Goal: Information Seeking & Learning: Find specific fact

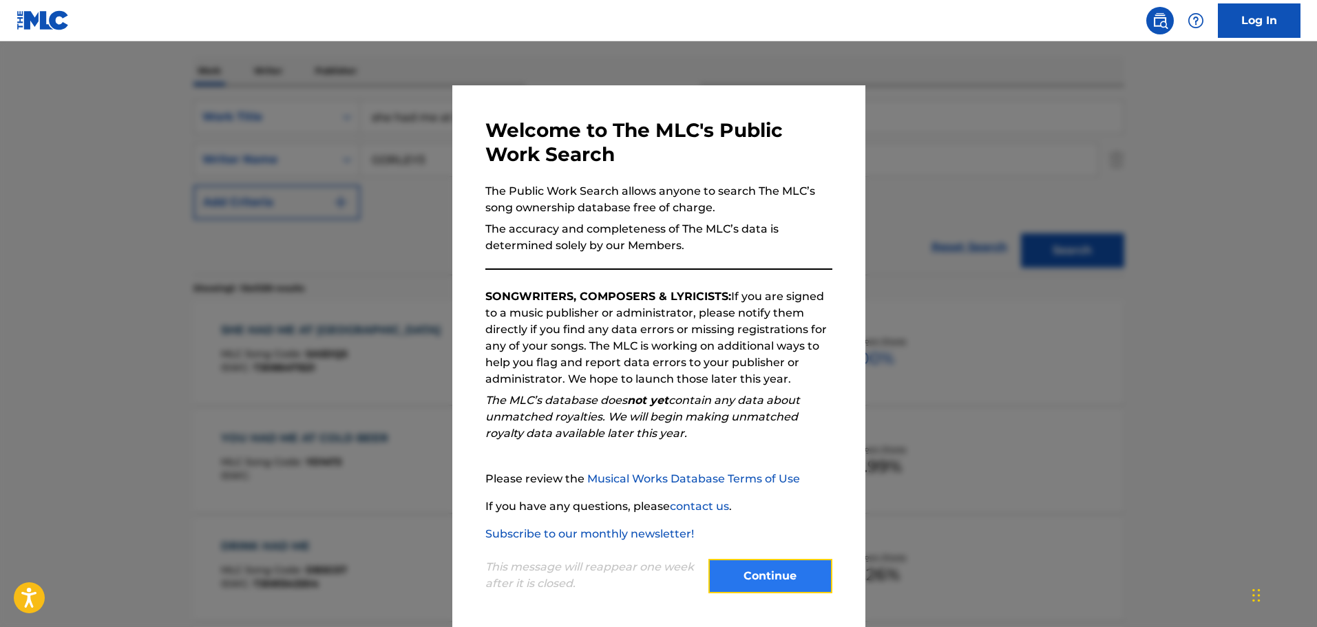
click at [804, 564] on button "Continue" at bounding box center [770, 576] width 124 height 34
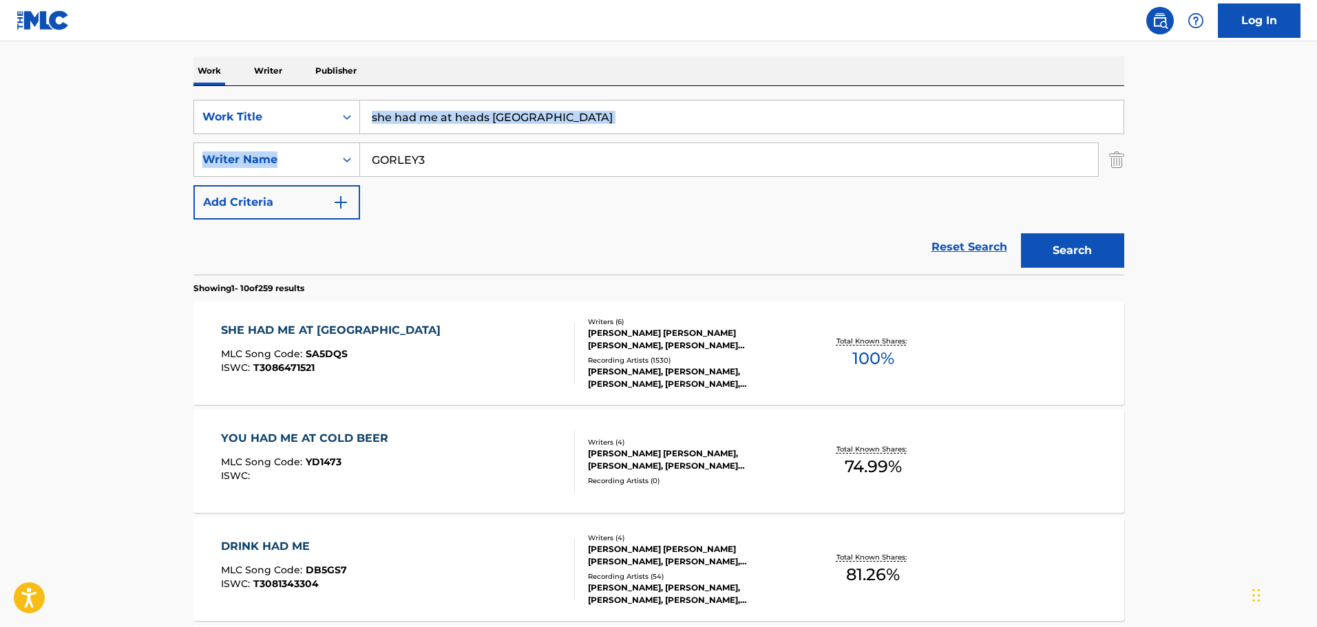
drag, startPoint x: 615, startPoint y: 138, endPoint x: 593, endPoint y: 125, distance: 25.4
click at [593, 125] on div "SearchWithCriteria1b10195a-6804-47fc-a6a8-498286006231 Work Title she had me at…" at bounding box center [658, 160] width 931 height 120
click at [593, 124] on input "she had me at heads [GEOGRAPHIC_DATA]" at bounding box center [741, 117] width 763 height 33
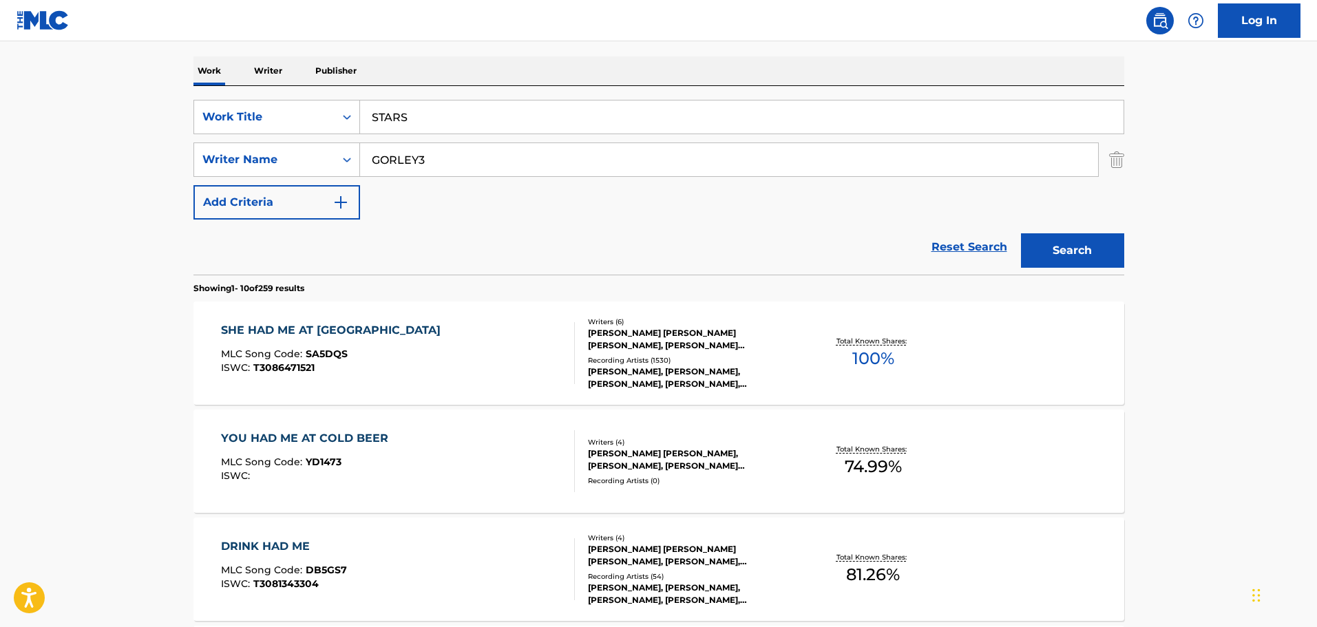
type input "STARS"
paste input "Search Form"
type input "[PERSON_NAME]"
click at [1021, 233] on button "Search" at bounding box center [1072, 250] width 103 height 34
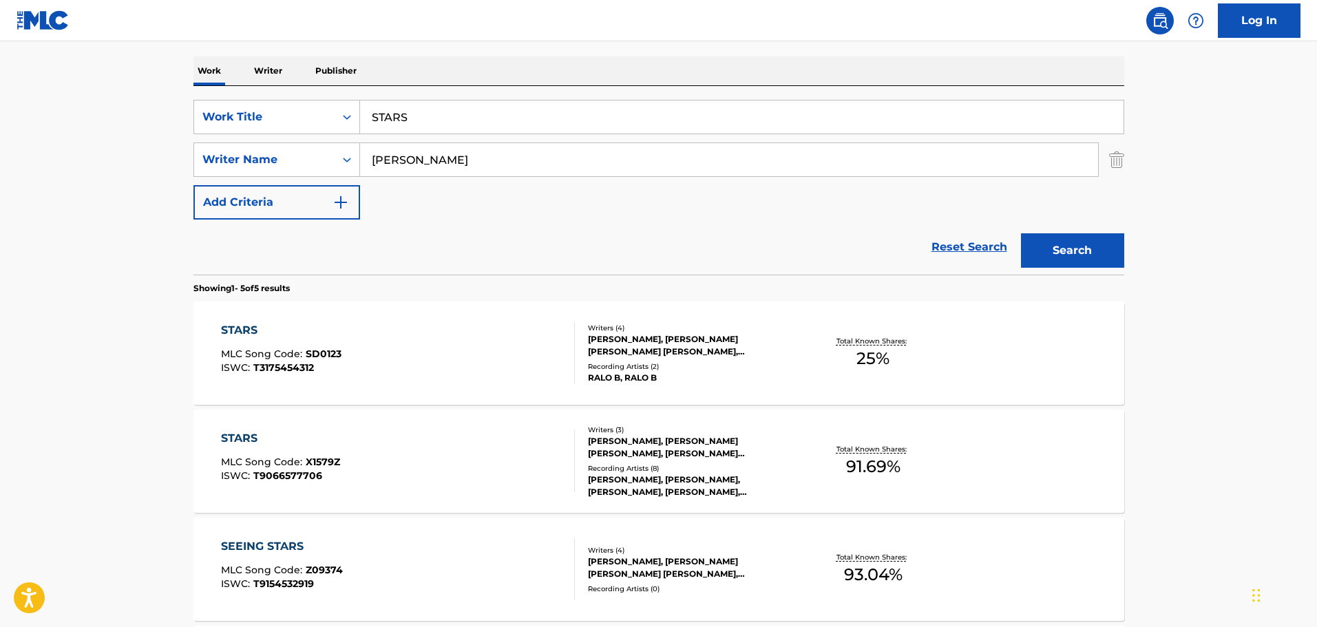
scroll to position [344, 0]
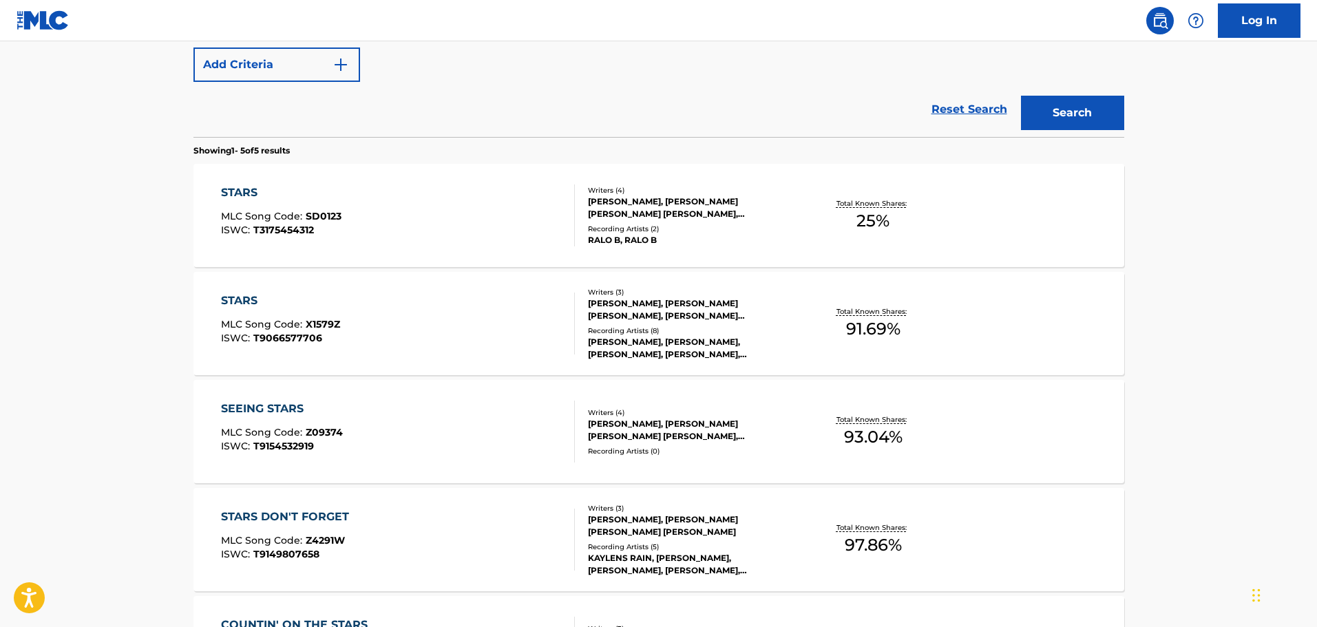
click at [499, 305] on div "STARS MLC Song Code : X1579Z ISWC : T9066577706" at bounding box center [398, 324] width 354 height 62
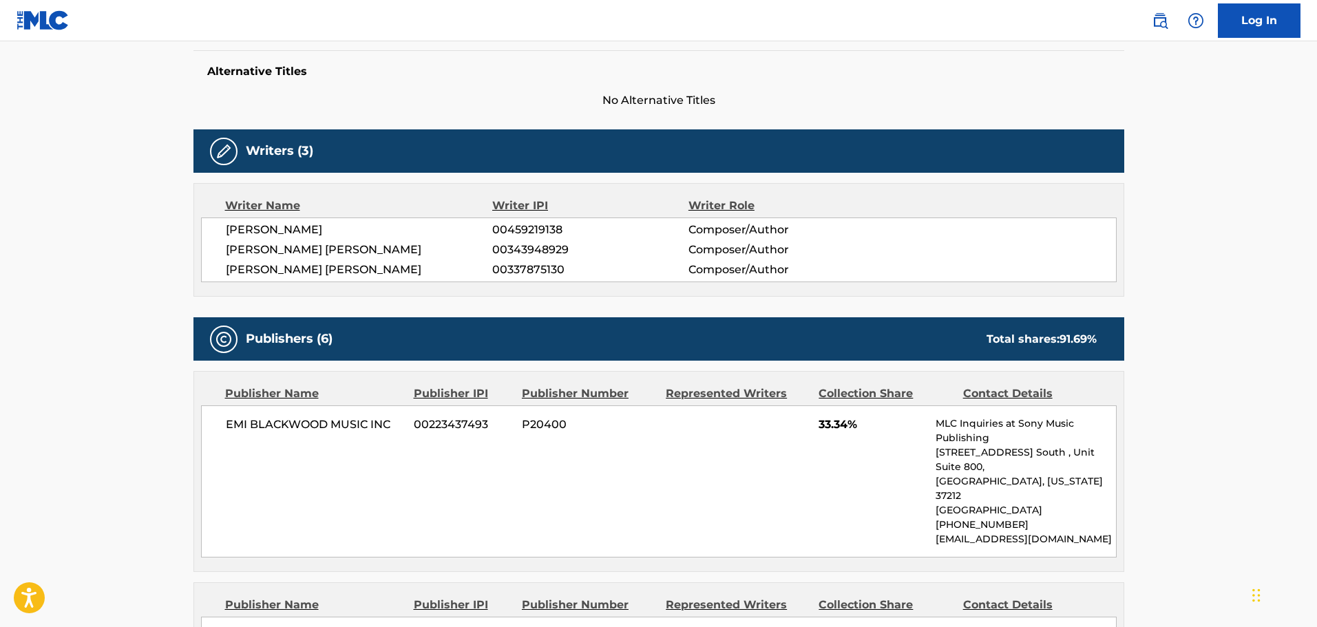
scroll to position [482, 0]
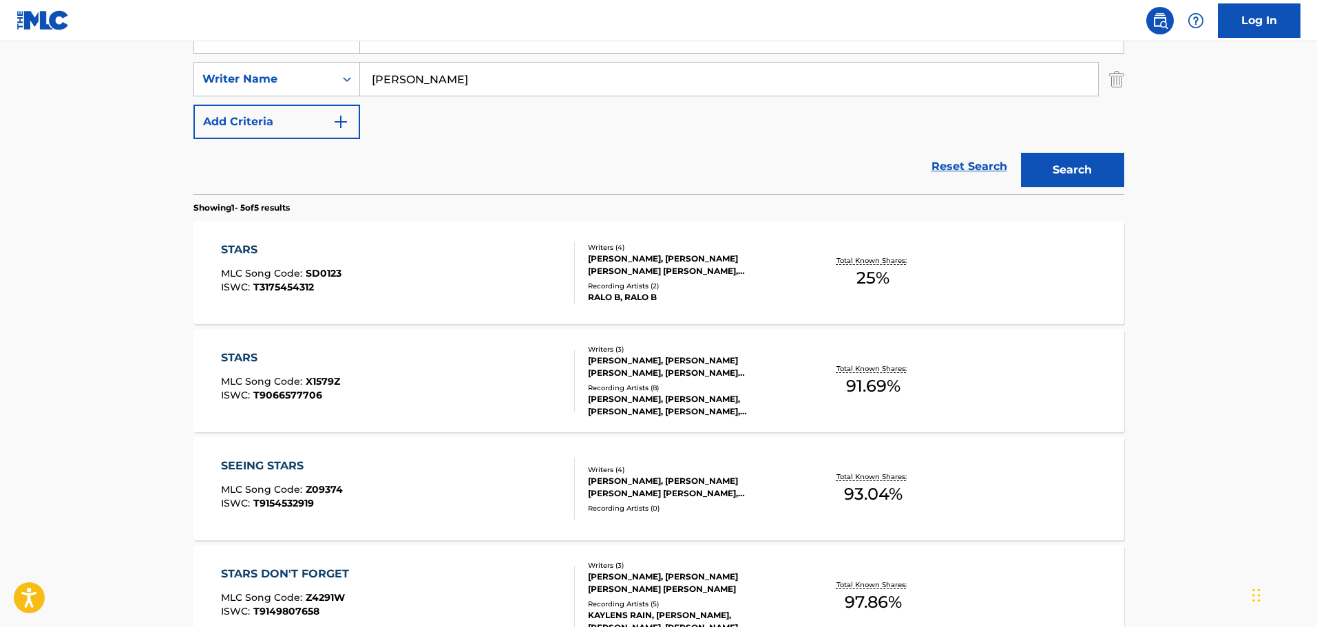
scroll to position [147, 0]
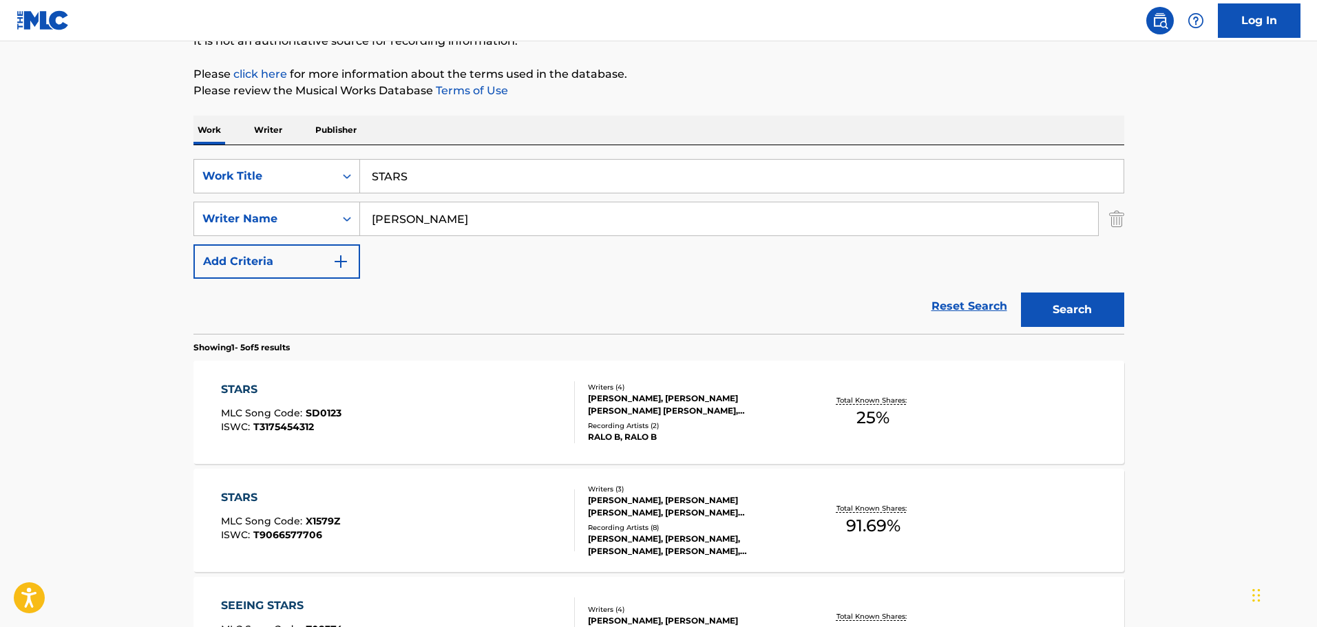
click at [593, 178] on input "STARS" at bounding box center [741, 176] width 763 height 33
type input "STEREOTYPE"
click at [1021, 293] on button "Search" at bounding box center [1072, 310] width 103 height 34
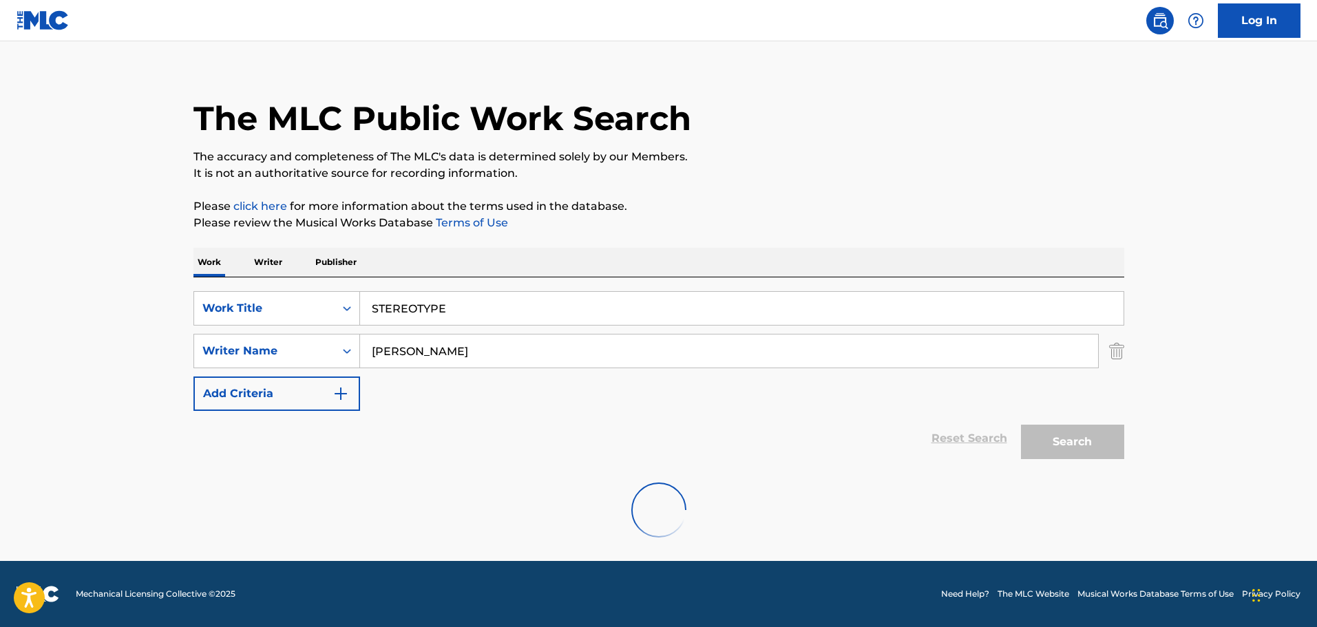
scroll to position [0, 0]
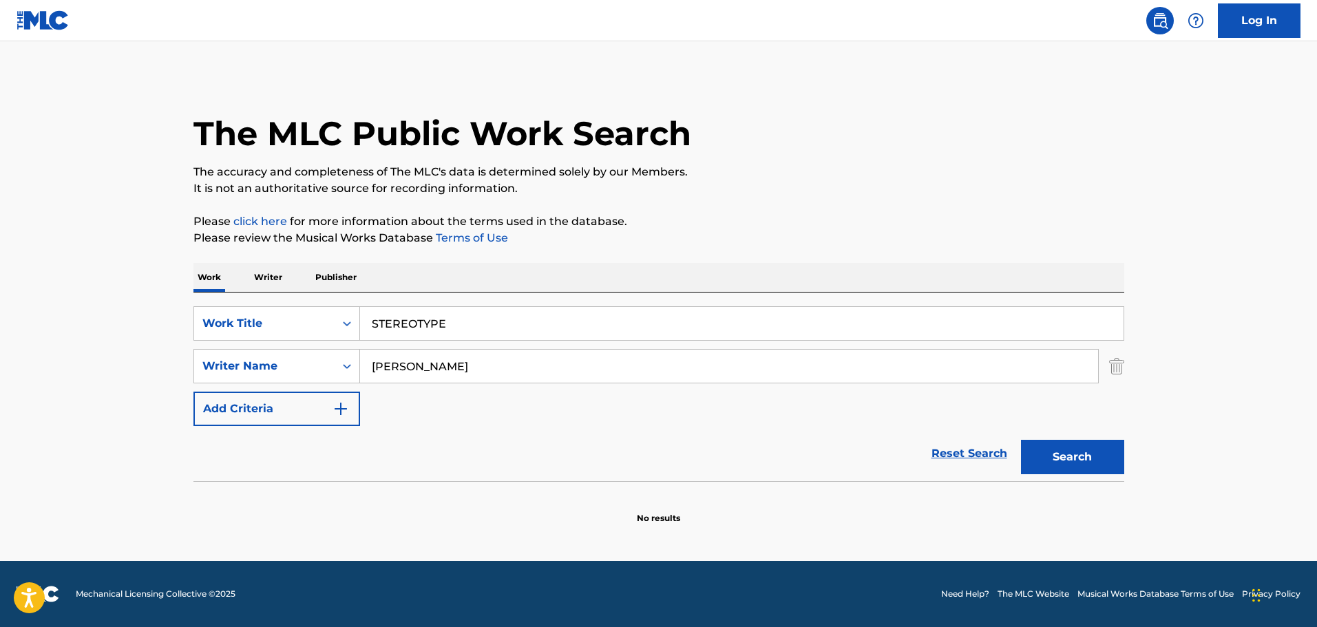
click at [492, 372] on input "[PERSON_NAME]" at bounding box center [729, 366] width 738 height 33
paste input "BUND"
type input "[PERSON_NAME]"
click at [1021, 440] on button "Search" at bounding box center [1072, 457] width 103 height 34
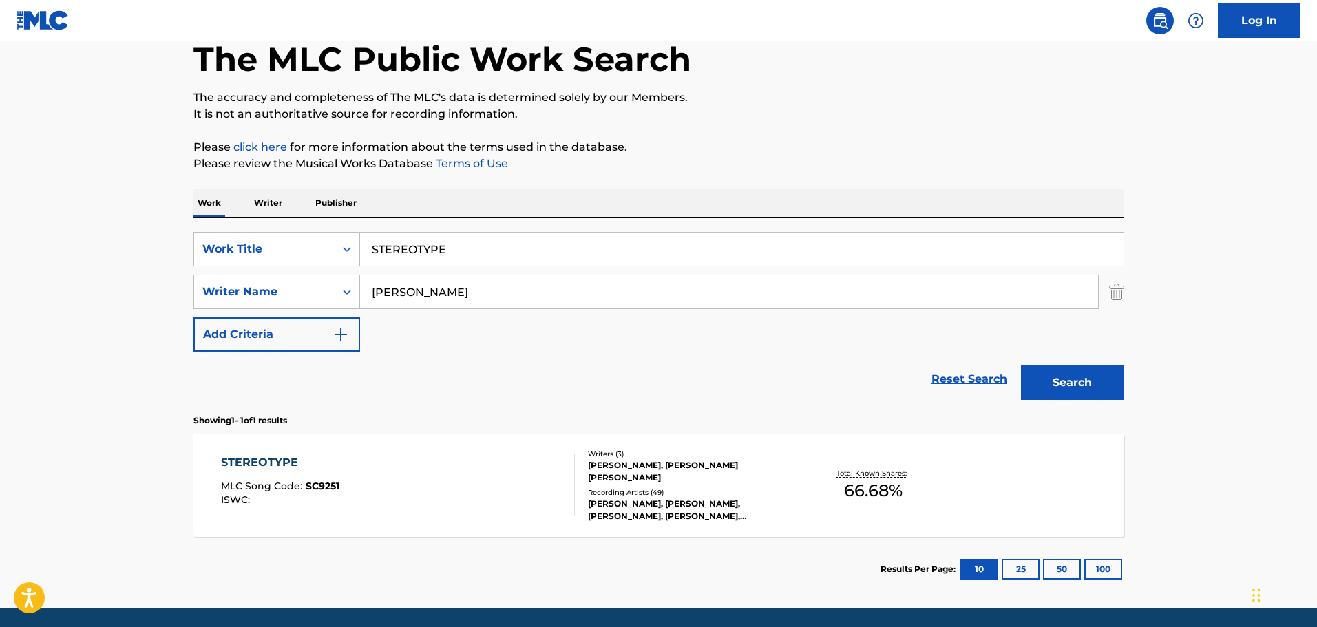
scroll to position [122, 0]
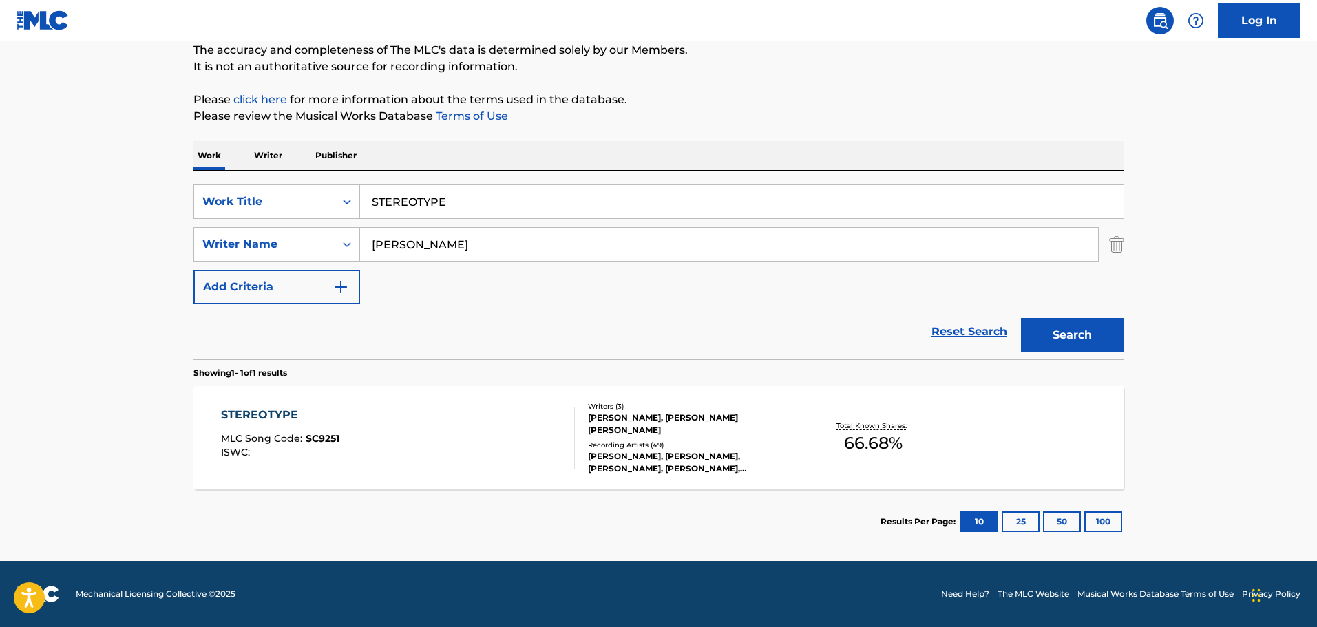
click at [590, 451] on div "[PERSON_NAME], [PERSON_NAME], [PERSON_NAME], [PERSON_NAME], [PERSON_NAME]" at bounding box center [692, 462] width 208 height 25
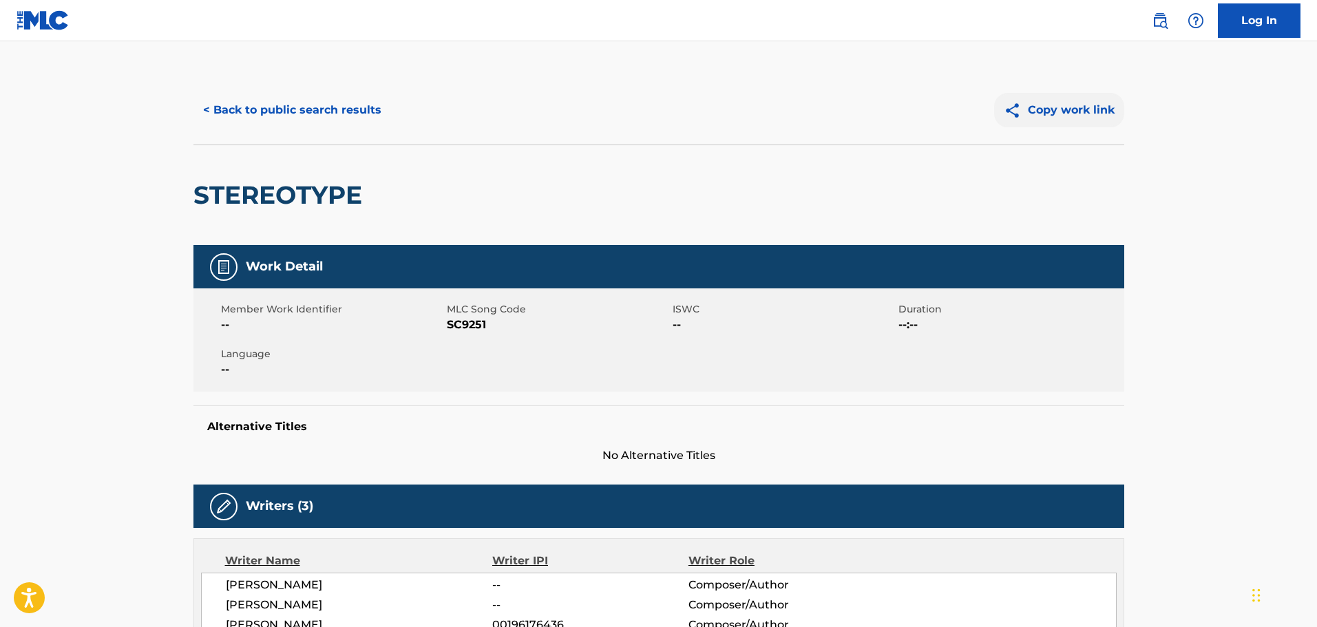
click at [1013, 117] on div "< Back to public search results Copy work link STEREOTYPE" at bounding box center [658, 160] width 931 height 169
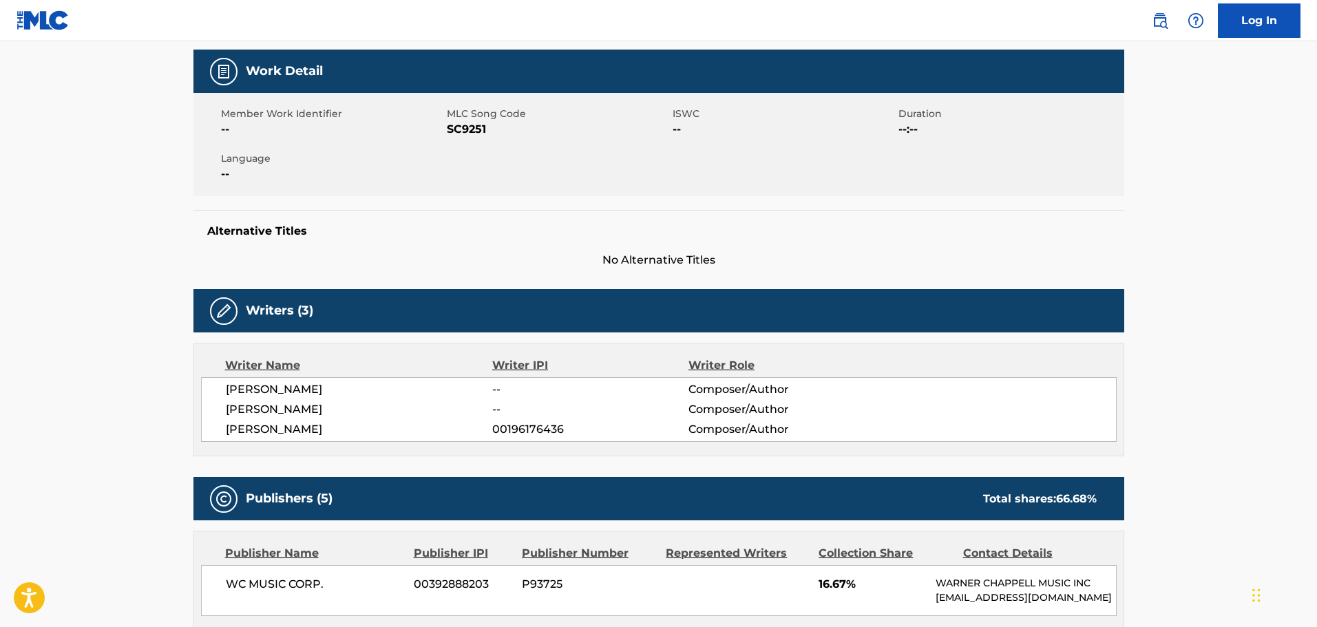
scroll to position [413, 0]
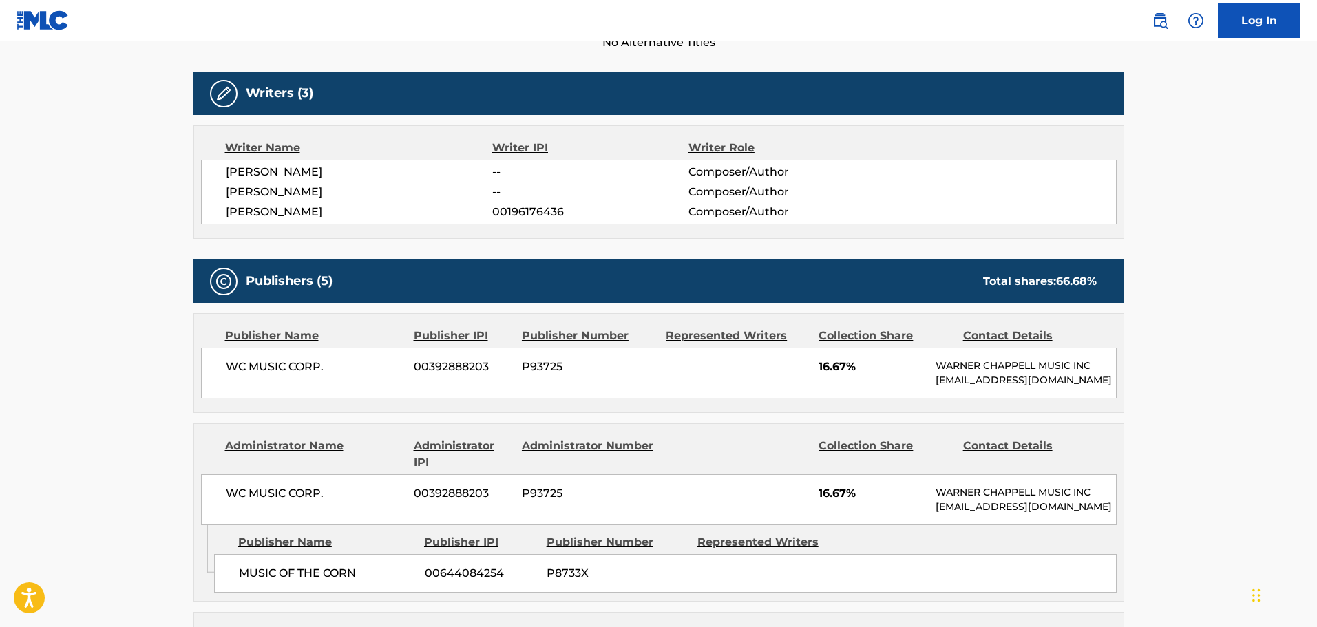
click at [1141, 374] on main "< Back to public search results Copy work link STEREOTYPE Work Detail Member Wo…" at bounding box center [658, 615] width 1317 height 1974
click at [1142, 370] on main "< Back to public search results Copy work link STEREOTYPE Work Detail Member Wo…" at bounding box center [658, 615] width 1317 height 1974
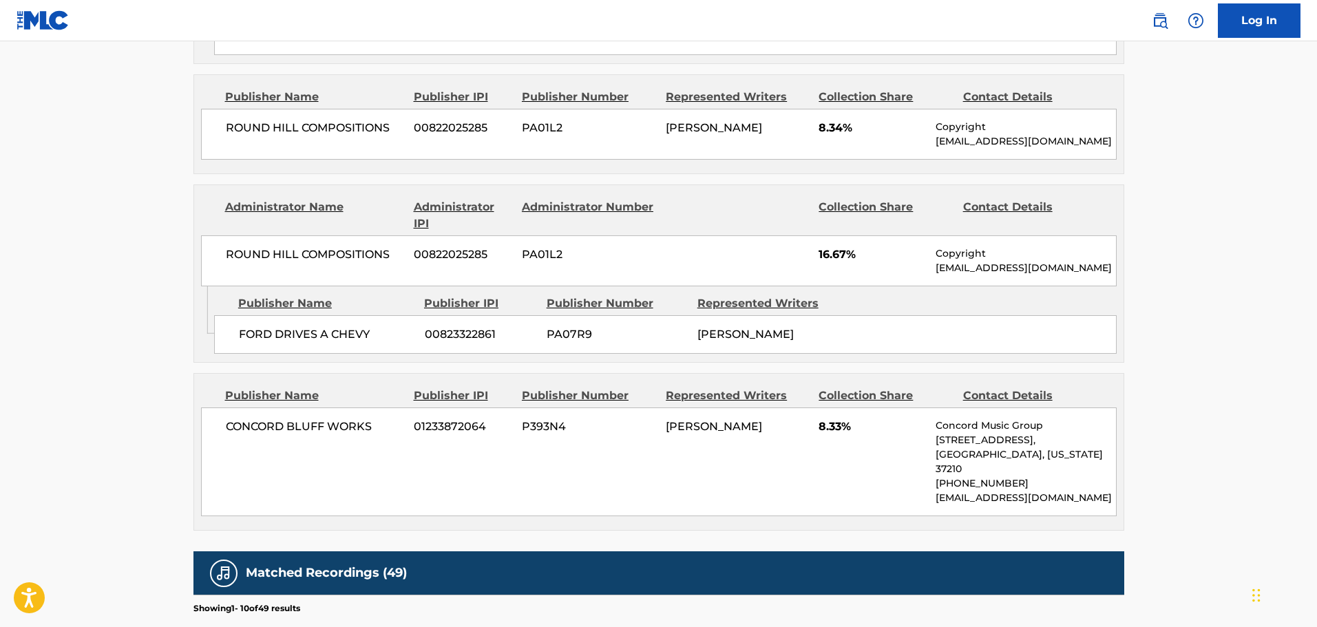
scroll to position [964, 0]
